Goal: Information Seeking & Learning: Learn about a topic

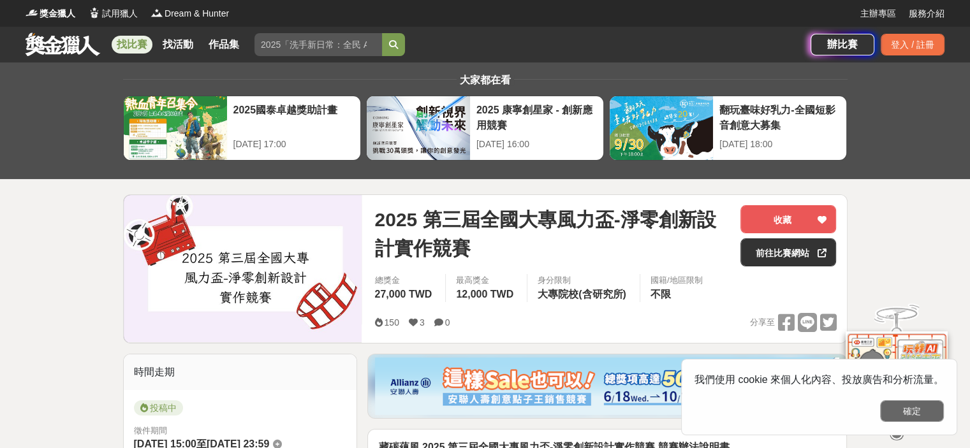
click at [480, 409] on button "確定" at bounding box center [912, 412] width 64 height 22
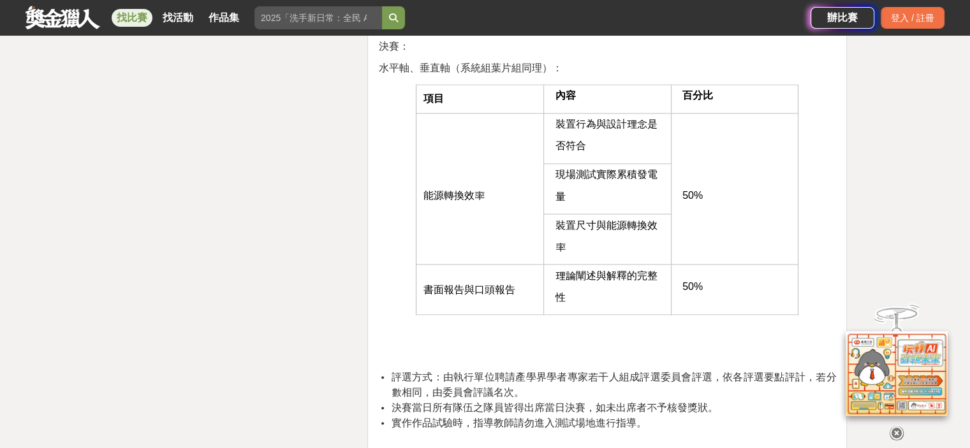
scroll to position [2232, 0]
click at [350, 220] on div "時間走期 投稿中 徵件期間 [DATE] 15:00 至 [DATE] 23:59 主辦單位 南臺科技大學機械工程系 協辦/執行： 南臺科技大學機械工程系 電…" at bounding box center [240, 180] width 245 height 4117
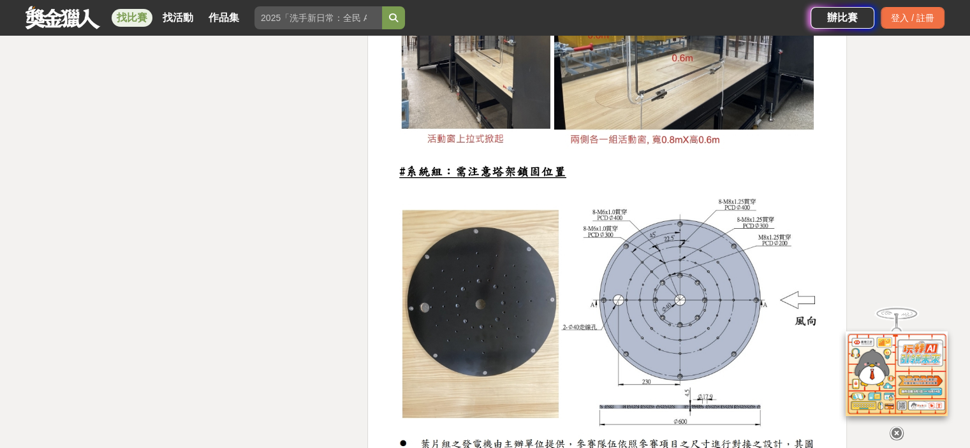
scroll to position [3763, 0]
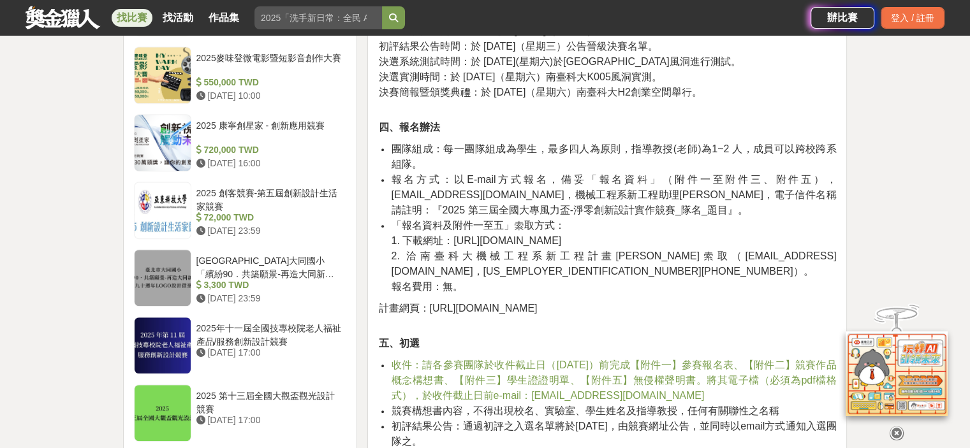
scroll to position [1054, 0]
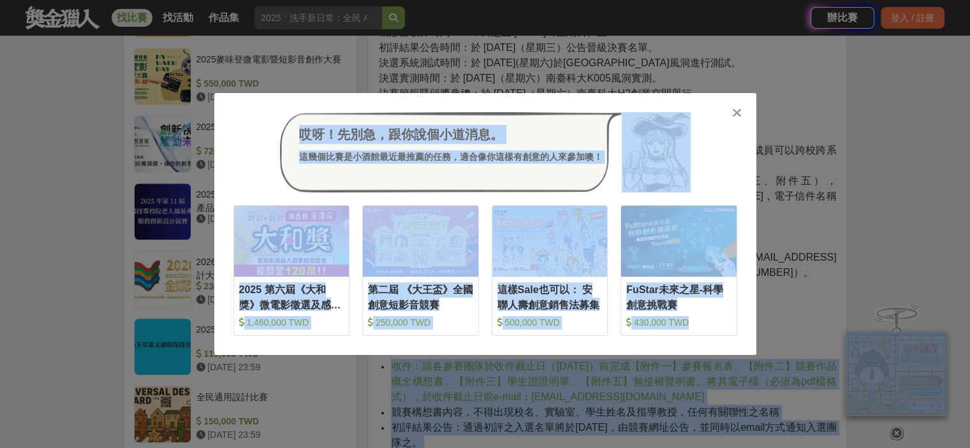
drag, startPoint x: 431, startPoint y: 309, endPoint x: 830, endPoint y: 311, distance: 398.6
click at [480, 114] on icon at bounding box center [737, 113] width 10 height 13
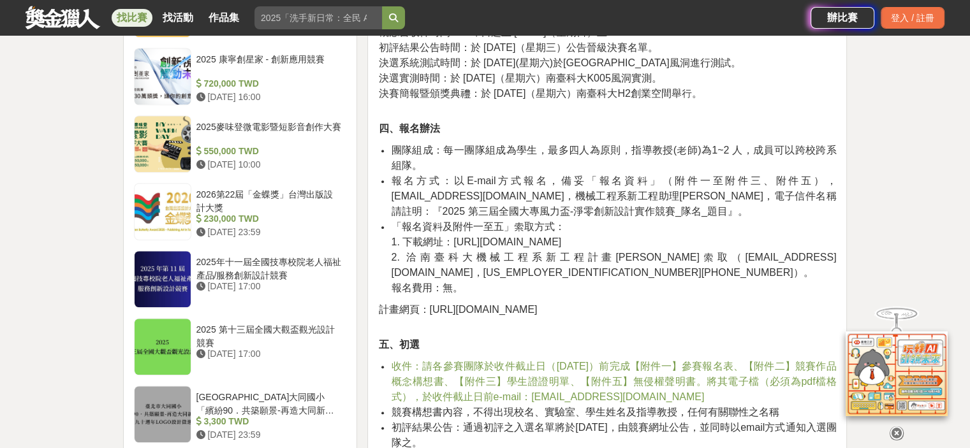
click at [457, 304] on span "計畫網頁：[URL][DOMAIN_NAME]" at bounding box center [457, 309] width 159 height 11
drag, startPoint x: 427, startPoint y: 308, endPoint x: 832, endPoint y: 309, distance: 404.3
click at [480, 309] on span "計畫網頁：[URL][DOMAIN_NAME]" at bounding box center [457, 309] width 159 height 11
